Goal: Find specific page/section: Find specific page/section

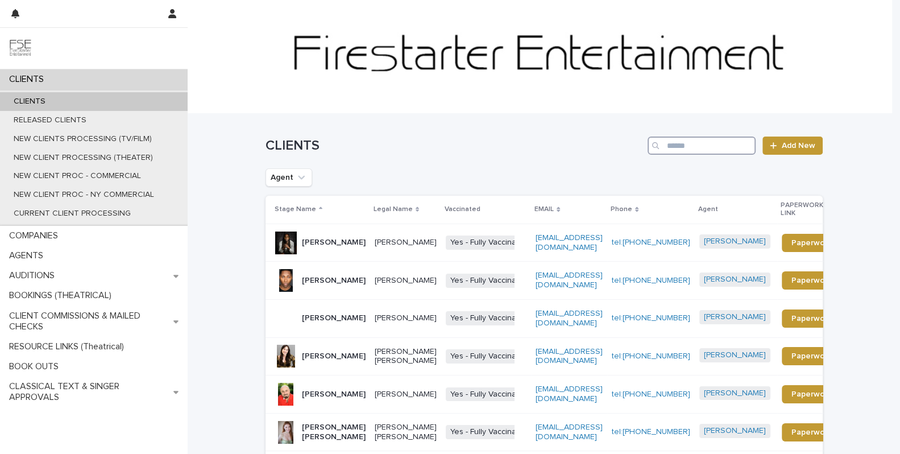
click at [700, 144] on input "Search" at bounding box center [702, 146] width 108 height 18
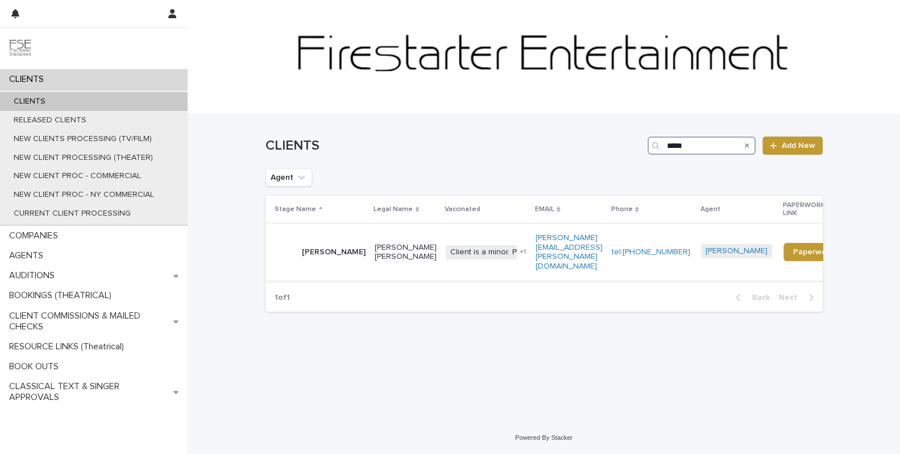
type input "*****"
click at [311, 247] on p "[PERSON_NAME]" at bounding box center [334, 252] width 64 height 10
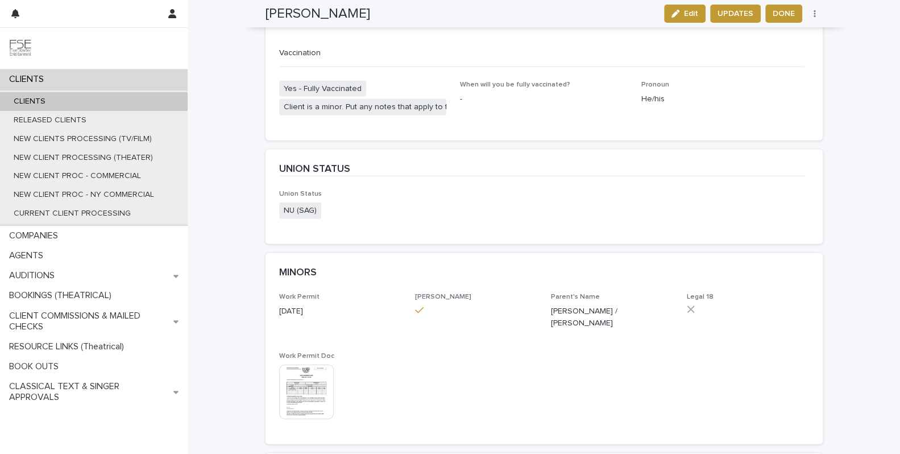
scroll to position [2110, 0]
